Goal: Communication & Community: Answer question/provide support

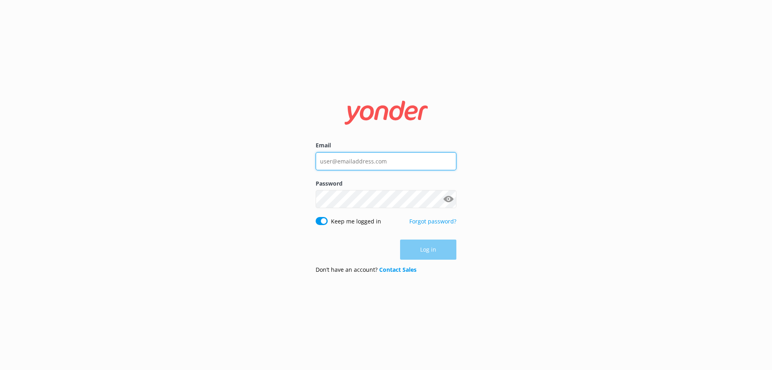
type input "[EMAIL_ADDRESS][DOMAIN_NAME]"
click at [419, 253] on div "Log in" at bounding box center [386, 249] width 141 height 20
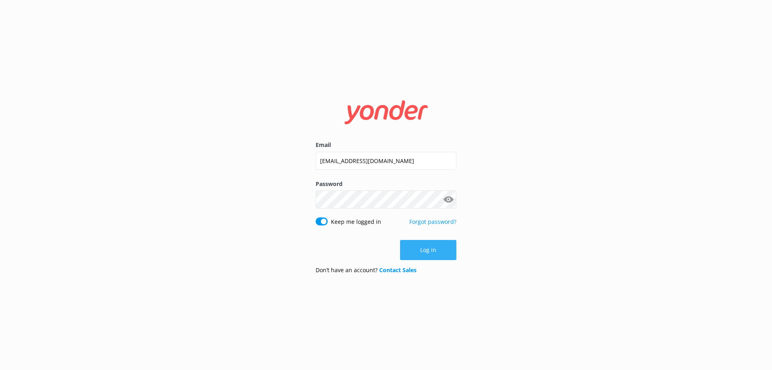
click at [419, 253] on button "Log in" at bounding box center [428, 250] width 56 height 20
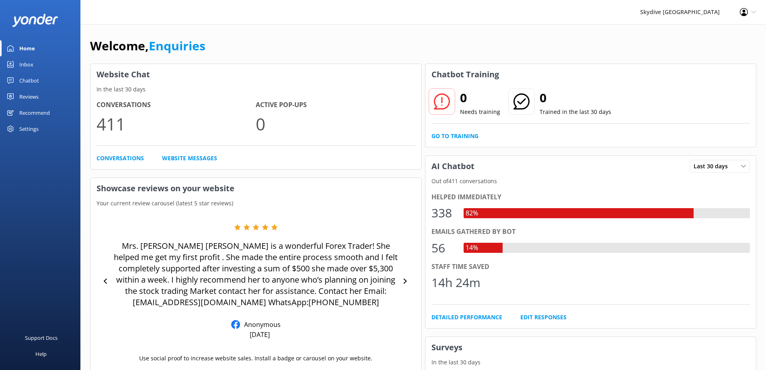
click at [36, 63] on link "Inbox" at bounding box center [40, 64] width 80 height 16
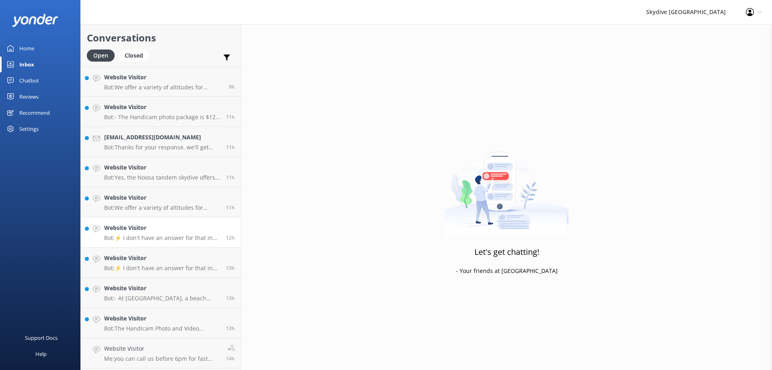
scroll to position [121, 0]
click at [164, 209] on p "Bot: The Handicam Photo and Video Packages can be booked online or on the day, …" at bounding box center [162, 207] width 116 height 7
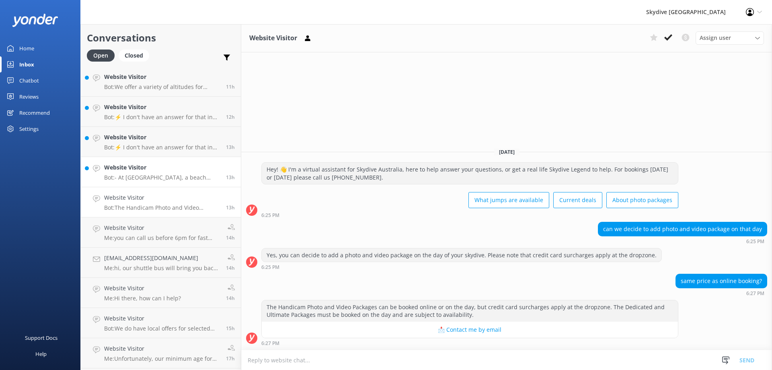
click at [173, 177] on p "Bot: - At [GEOGRAPHIC_DATA], a beach landing is possible, but it depends on the…" at bounding box center [162, 177] width 116 height 7
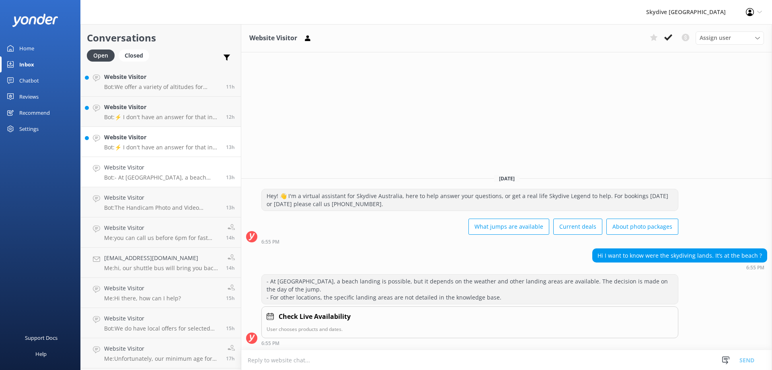
click at [158, 144] on p "Bot: ⚡ I don't have an answer for that in my knowledge base. Please try and rep…" at bounding box center [162, 147] width 116 height 7
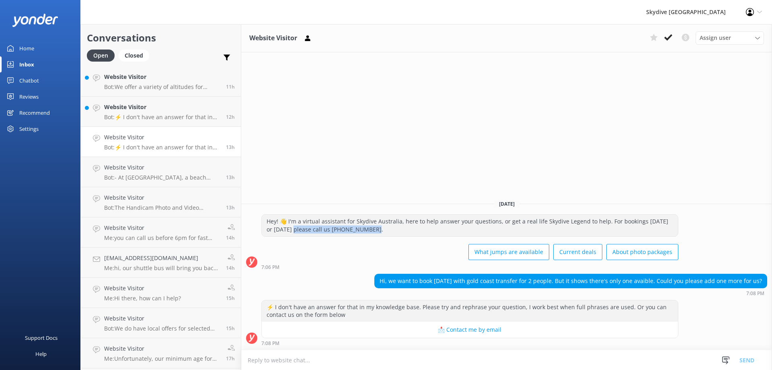
drag, startPoint x: 368, startPoint y: 228, endPoint x: 293, endPoint y: 228, distance: 74.4
click at [293, 228] on div "Hey! 👋 I'm a virtual assistant for Skydive Australia, here to help answer your …" at bounding box center [470, 224] width 416 height 21
drag, startPoint x: 298, startPoint y: 228, endPoint x: 370, endPoint y: 236, distance: 72.9
click at [370, 236] on div "Hey! 👋 I'm a virtual assistant for Skydive Australia, here to help answer your …" at bounding box center [469, 239] width 417 height 50
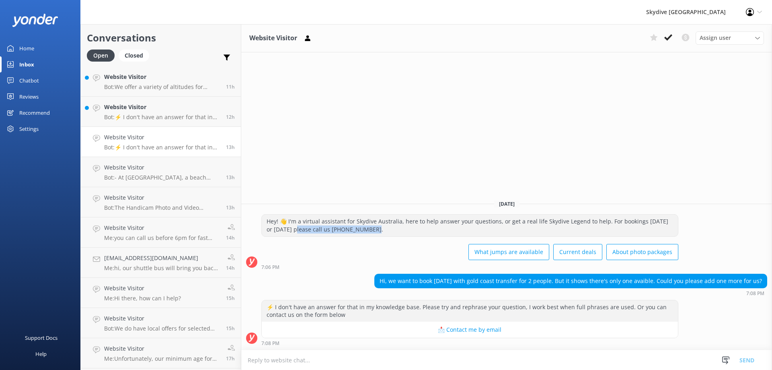
drag, startPoint x: 368, startPoint y: 231, endPoint x: 294, endPoint y: 232, distance: 74.4
click at [294, 232] on div "Hey! 👋 I'm a virtual assistant for Skydive Australia, here to help answer your …" at bounding box center [470, 224] width 416 height 21
copy div "lease call us [PHONE_NUMBER]."
click at [282, 360] on textarea at bounding box center [506, 360] width 531 height 20
paste textarea "please call us [PHONE_NUMBER]."
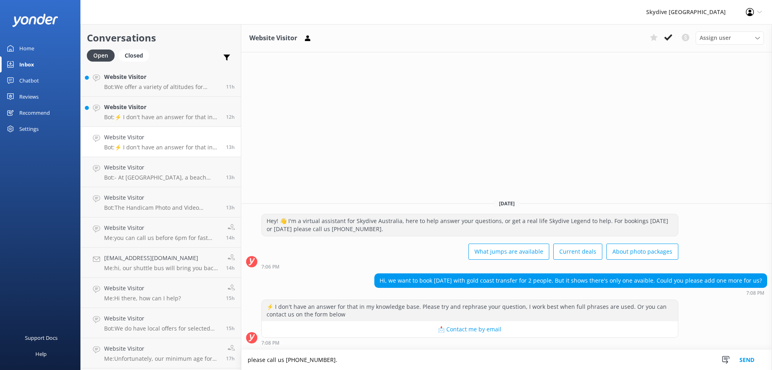
click at [249, 357] on textarea "please call us [PHONE_NUMBER]." at bounding box center [506, 359] width 531 height 20
click at [251, 362] on textarea "please call us [PHONE_NUMBER]." at bounding box center [506, 359] width 531 height 20
click at [343, 358] on textarea "Please call us [PHONE_NUMBER]." at bounding box center [506, 359] width 531 height 20
click at [284, 359] on textarea "Please call us [PHONE_NUMBER]." at bounding box center [506, 359] width 531 height 20
type textarea "Please call us on [PHONE_NUMBER]."
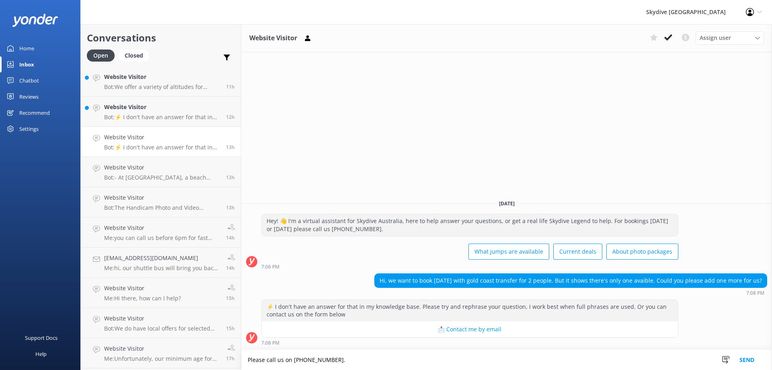
click at [744, 360] on button "Send" at bounding box center [747, 359] width 30 height 20
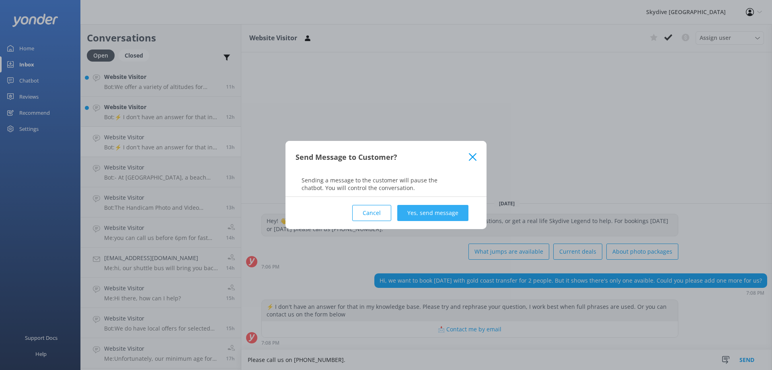
click at [437, 214] on button "Yes, send message" at bounding box center [432, 213] width 71 height 16
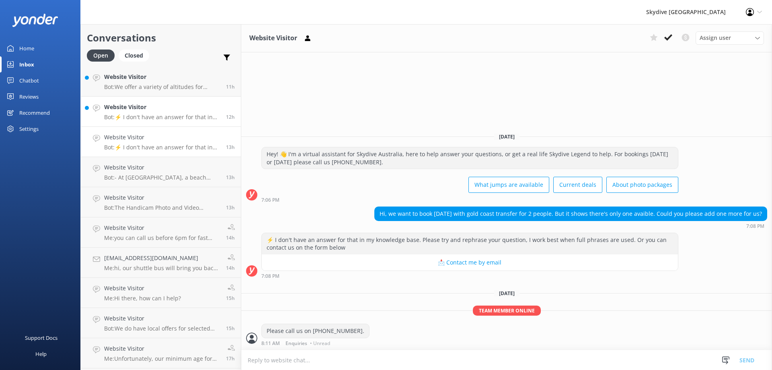
click at [171, 113] on div "Website Visitor Bot: ⚡ I don't have an answer for that in my knowledge base. Pl…" at bounding box center [162, 112] width 116 height 18
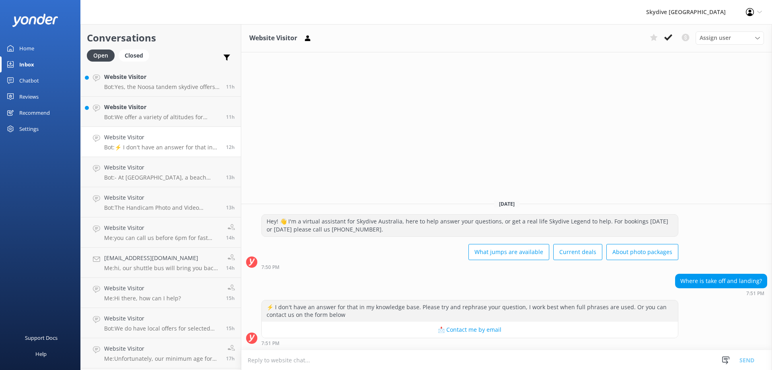
click at [335, 357] on textarea at bounding box center [506, 360] width 531 height 20
type textarea "This depends on what location you want to look at!"
click at [748, 360] on button "Send" at bounding box center [747, 359] width 30 height 20
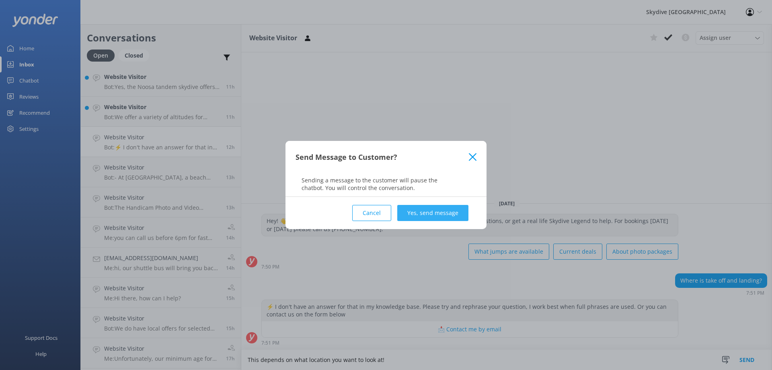
click at [454, 208] on button "Yes, send message" at bounding box center [432, 213] width 71 height 16
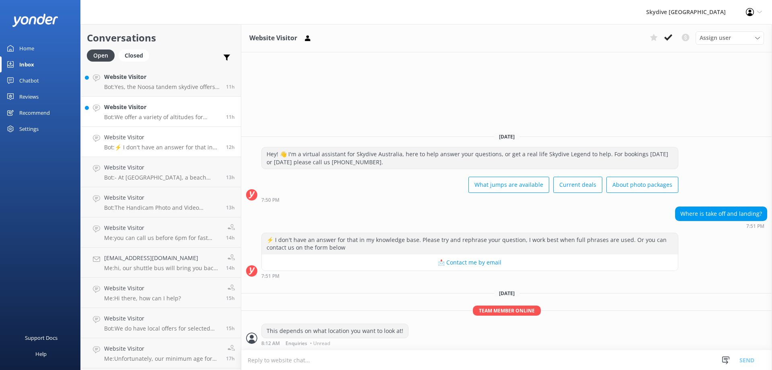
click at [164, 107] on h4 "Website Visitor" at bounding box center [162, 107] width 116 height 9
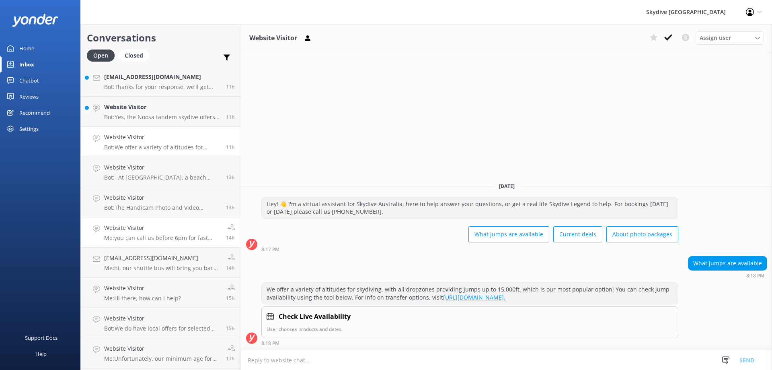
scroll to position [80, 0]
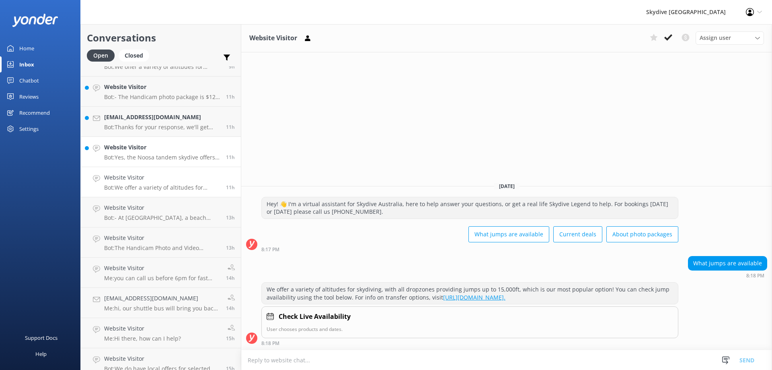
click at [128, 159] on p "Bot: Yes, the Noosa tandem skydive offers the chance to land on the beach every…" at bounding box center [162, 157] width 116 height 7
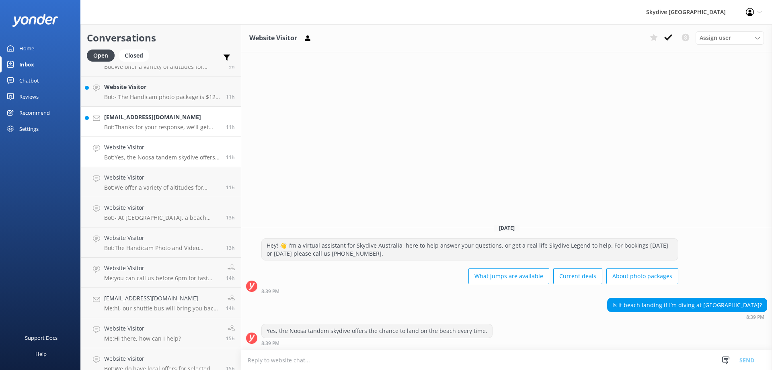
click at [152, 127] on p "Bot: Thanks for your response, we'll get back to you as soon as we can during o…" at bounding box center [162, 126] width 116 height 7
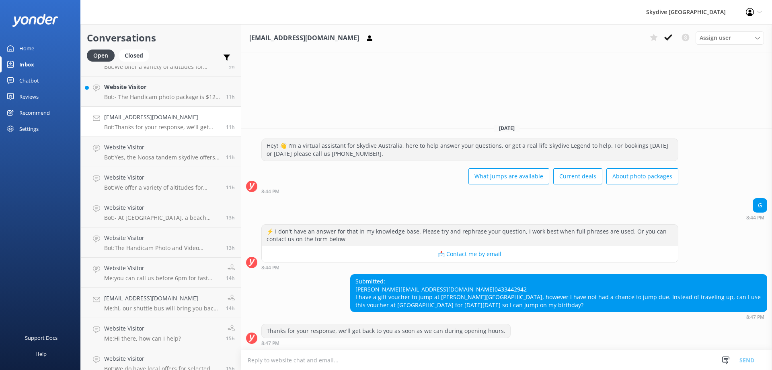
click at [302, 361] on textarea at bounding box center [506, 360] width 531 height 20
type textarea "Yes you can use this voucher at a different location, however if it is more exp…"
click at [160, 100] on p "Bot: - The Handicam photo package is $129 per person and includes photos of you…" at bounding box center [162, 96] width 116 height 7
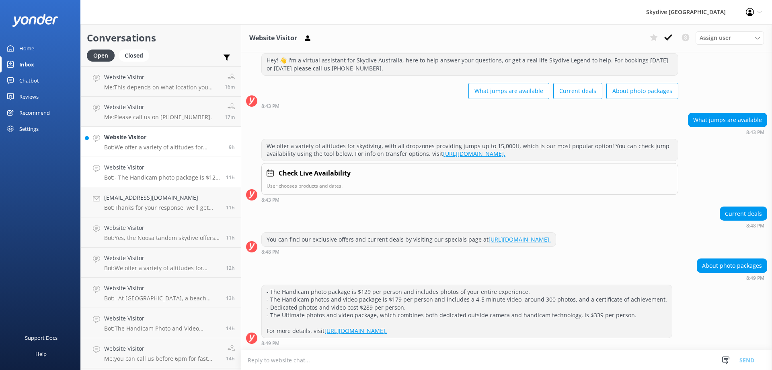
click at [168, 142] on h4 "Website Visitor" at bounding box center [163, 137] width 119 height 9
